Goal: Task Accomplishment & Management: Complete application form

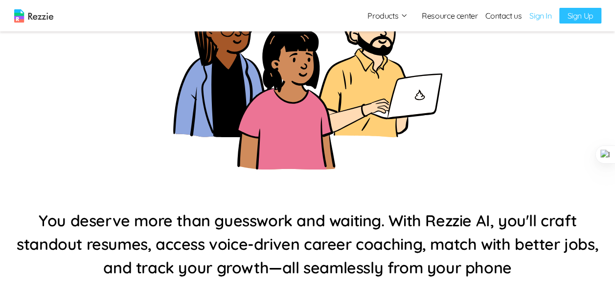
scroll to position [218, 0]
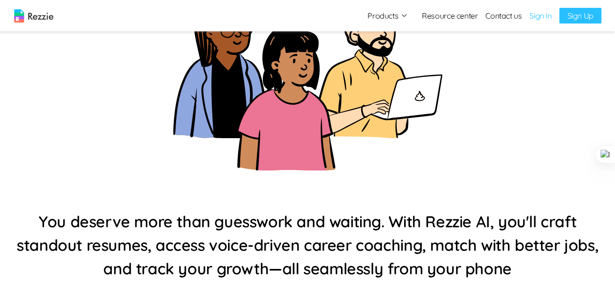
click at [538, 17] on link "Sign In" at bounding box center [540, 16] width 22 height 12
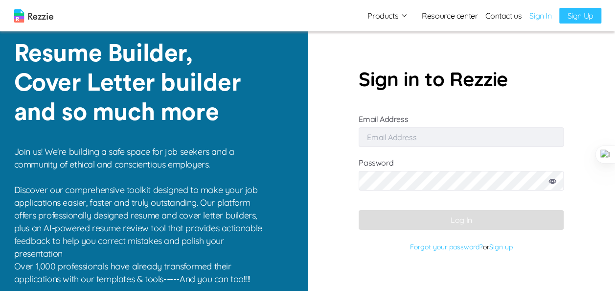
type input "[EMAIL_ADDRESS][DOMAIN_NAME]"
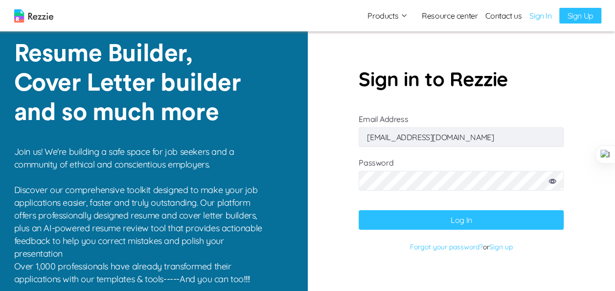
click at [458, 222] on button "Log In" at bounding box center [461, 220] width 205 height 20
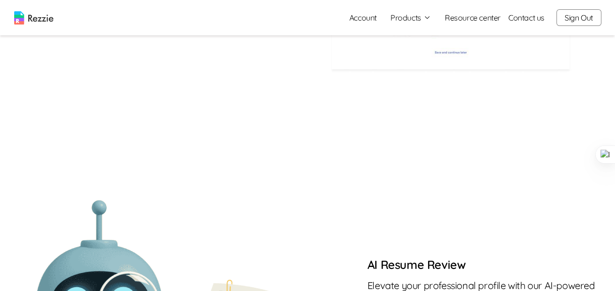
scroll to position [659, 0]
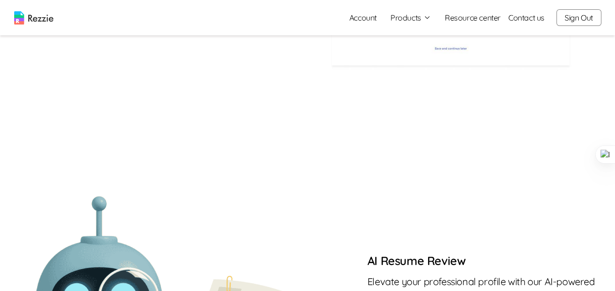
click at [431, 21] on icon "button" at bounding box center [427, 18] width 8 height 8
click at [423, 34] on link "Resume & Cover Letter Builder" at bounding box center [421, 37] width 120 height 20
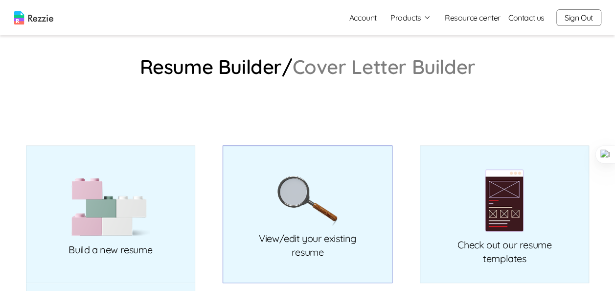
scroll to position [41, 0]
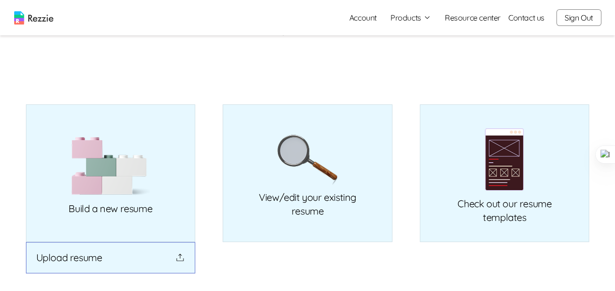
click at [179, 255] on icon "button" at bounding box center [180, 257] width 10 height 10
